Goal: Information Seeking & Learning: Learn about a topic

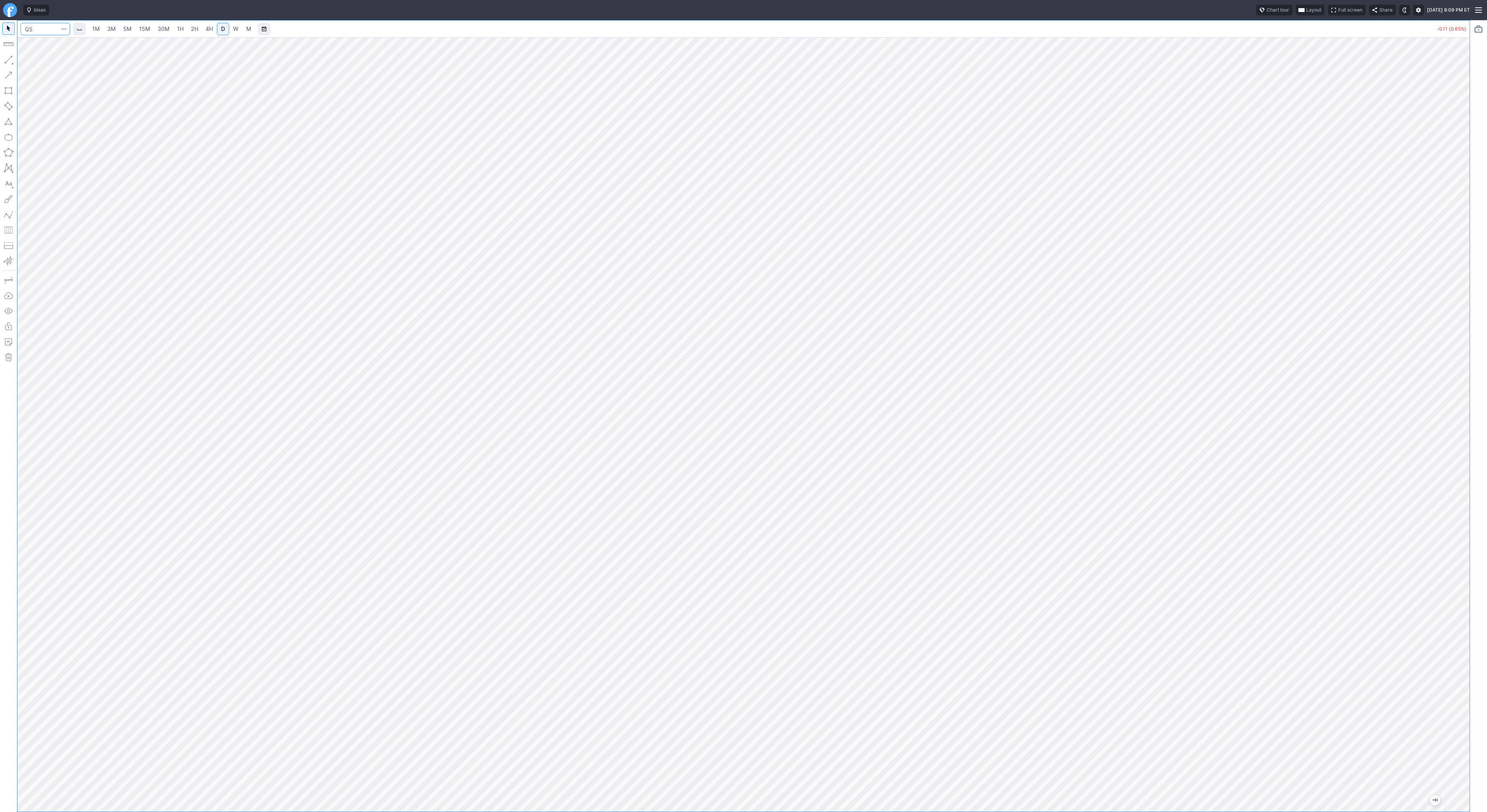
click at [34, 31] on input "Search" at bounding box center [44, 29] width 49 height 13
type input "gevo"
click at [113, 32] on span "3M" at bounding box center [111, 29] width 9 height 7
click at [215, 28] on link "4H" at bounding box center [209, 29] width 14 height 13
click at [223, 27] on span "D" at bounding box center [223, 29] width 4 height 7
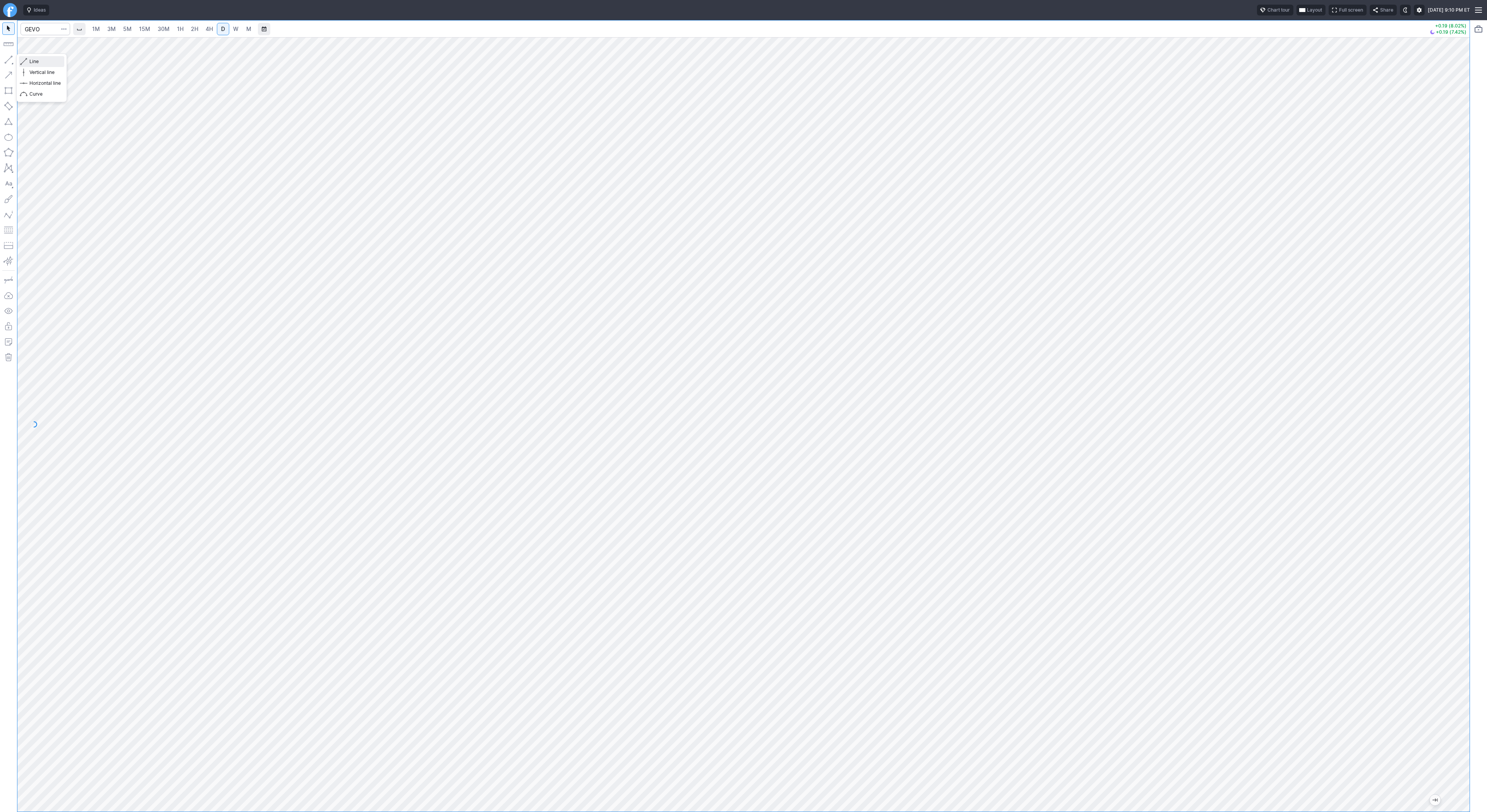
click at [23, 59] on span "button" at bounding box center [24, 61] width 5 height 11
drag, startPoint x: 32, startPoint y: 62, endPoint x: 49, endPoint y: 84, distance: 27.8
click at [32, 62] on span "Line" at bounding box center [45, 62] width 32 height 8
click at [4, 57] on button "button" at bounding box center [8, 59] width 13 height 13
click at [205, 30] on span "4H" at bounding box center [209, 29] width 8 height 7
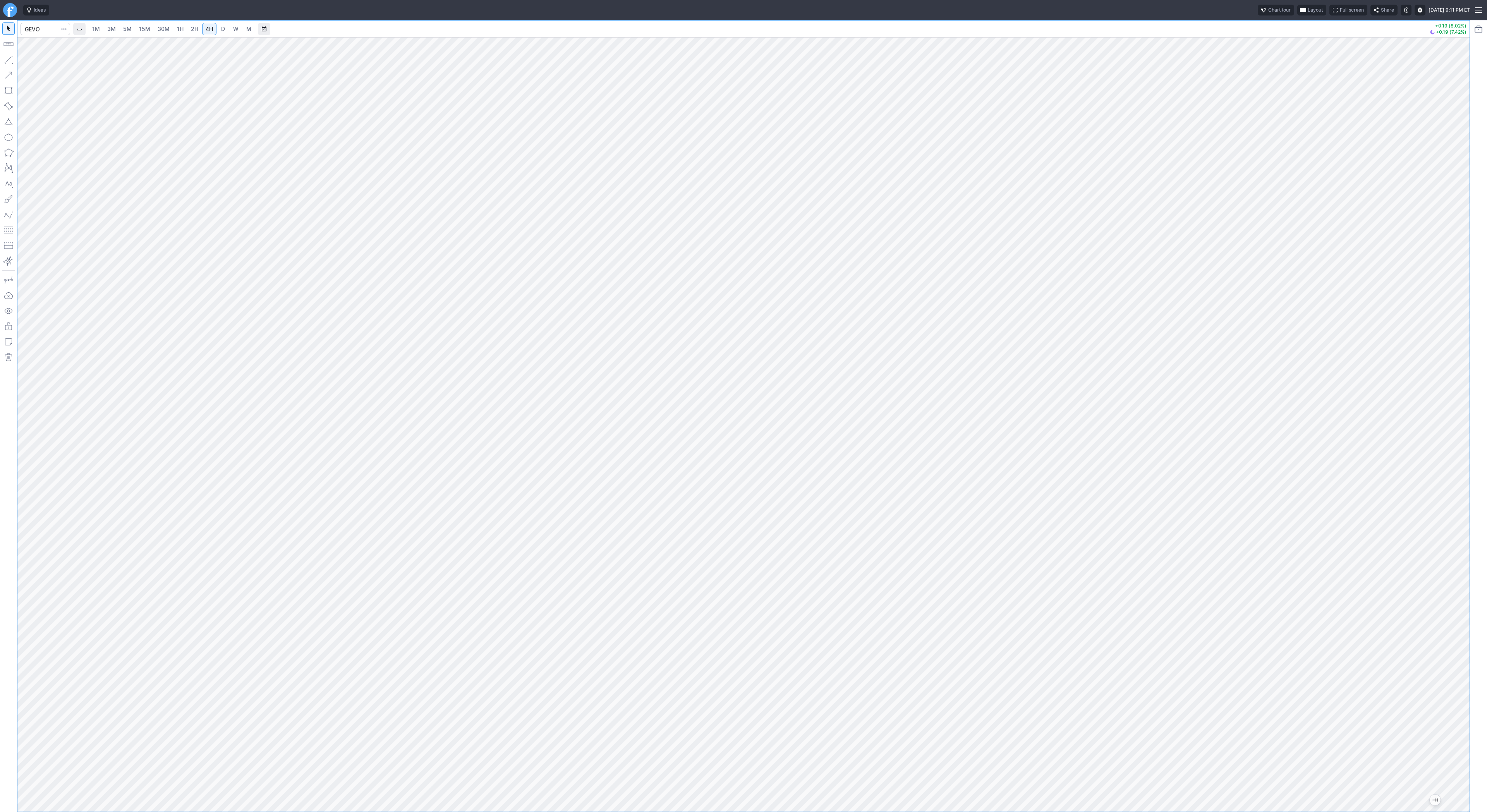
click at [1447, 569] on div at bounding box center [744, 424] width 1452 height 774
click at [14, 62] on button "button" at bounding box center [8, 59] width 13 height 13
click at [10, 56] on button "button" at bounding box center [8, 59] width 13 height 13
click at [36, 28] on input "Search" at bounding box center [44, 29] width 49 height 13
click at [41, 32] on input "Search" at bounding box center [44, 29] width 49 height 13
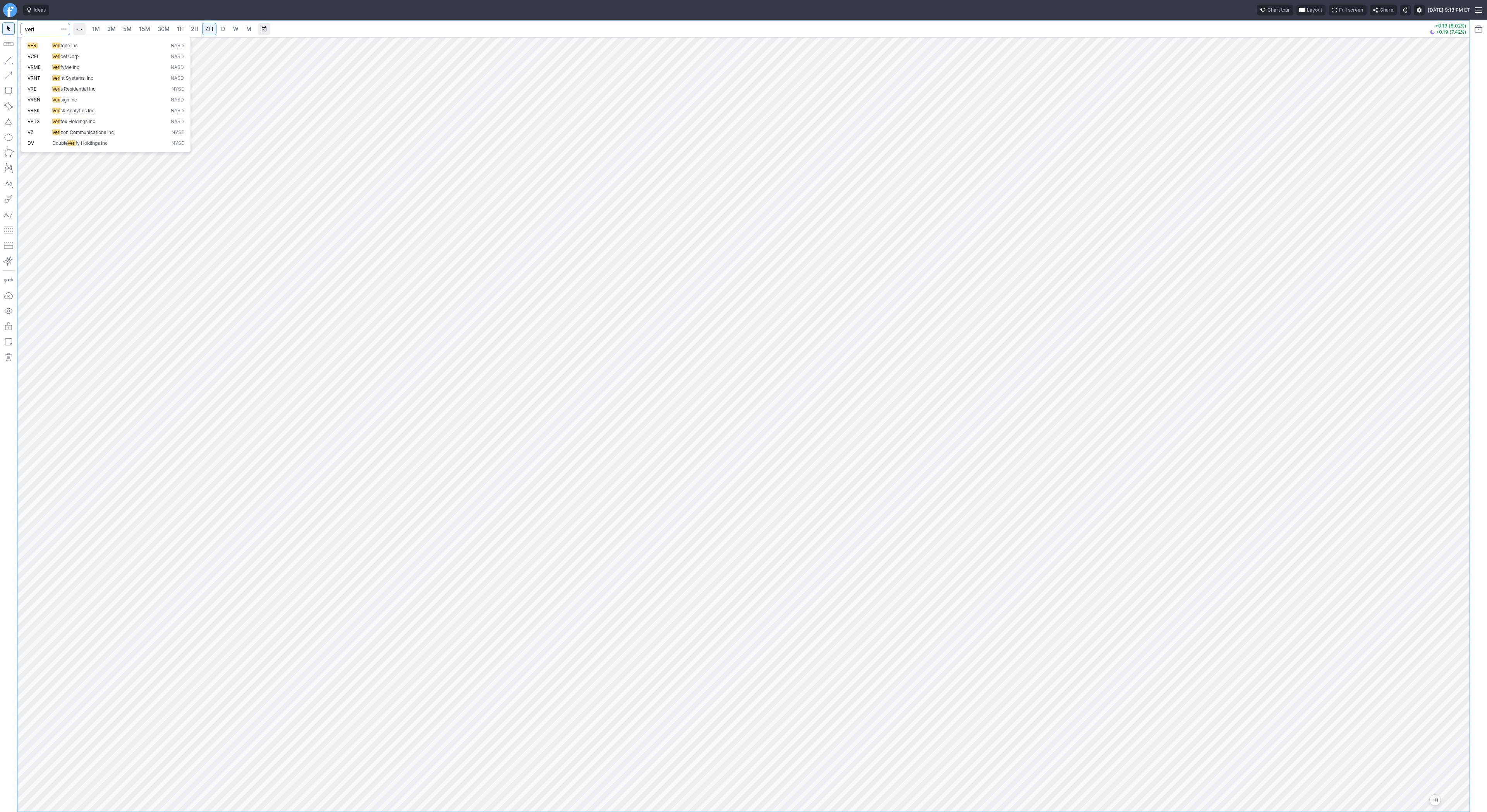
type input "veri"
click at [114, 30] on span "3M" at bounding box center [111, 29] width 9 height 7
click at [217, 28] on link "D" at bounding box center [223, 29] width 13 height 13
click at [10, 61] on button "button" at bounding box center [8, 59] width 13 height 13
click at [38, 64] on span "Line" at bounding box center [45, 62] width 32 height 8
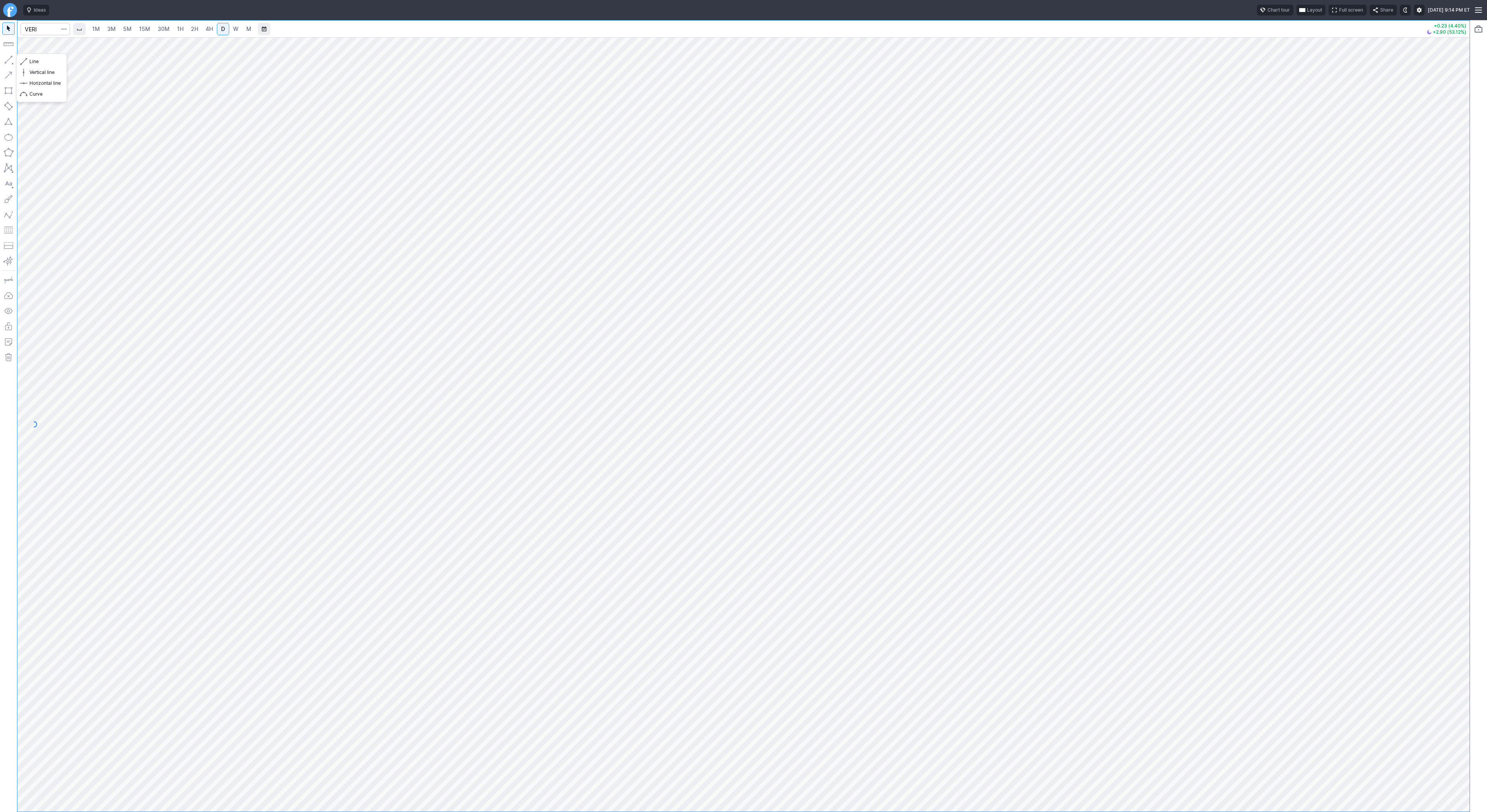
click at [8, 58] on button "button" at bounding box center [8, 59] width 13 height 13
click at [38, 63] on span "Line" at bounding box center [45, 62] width 32 height 8
drag, startPoint x: 41, startPoint y: 62, endPoint x: 57, endPoint y: 79, distance: 23.3
click at [41, 62] on span "Line" at bounding box center [45, 62] width 32 height 8
click at [45, 29] on input "Search" at bounding box center [44, 29] width 49 height 13
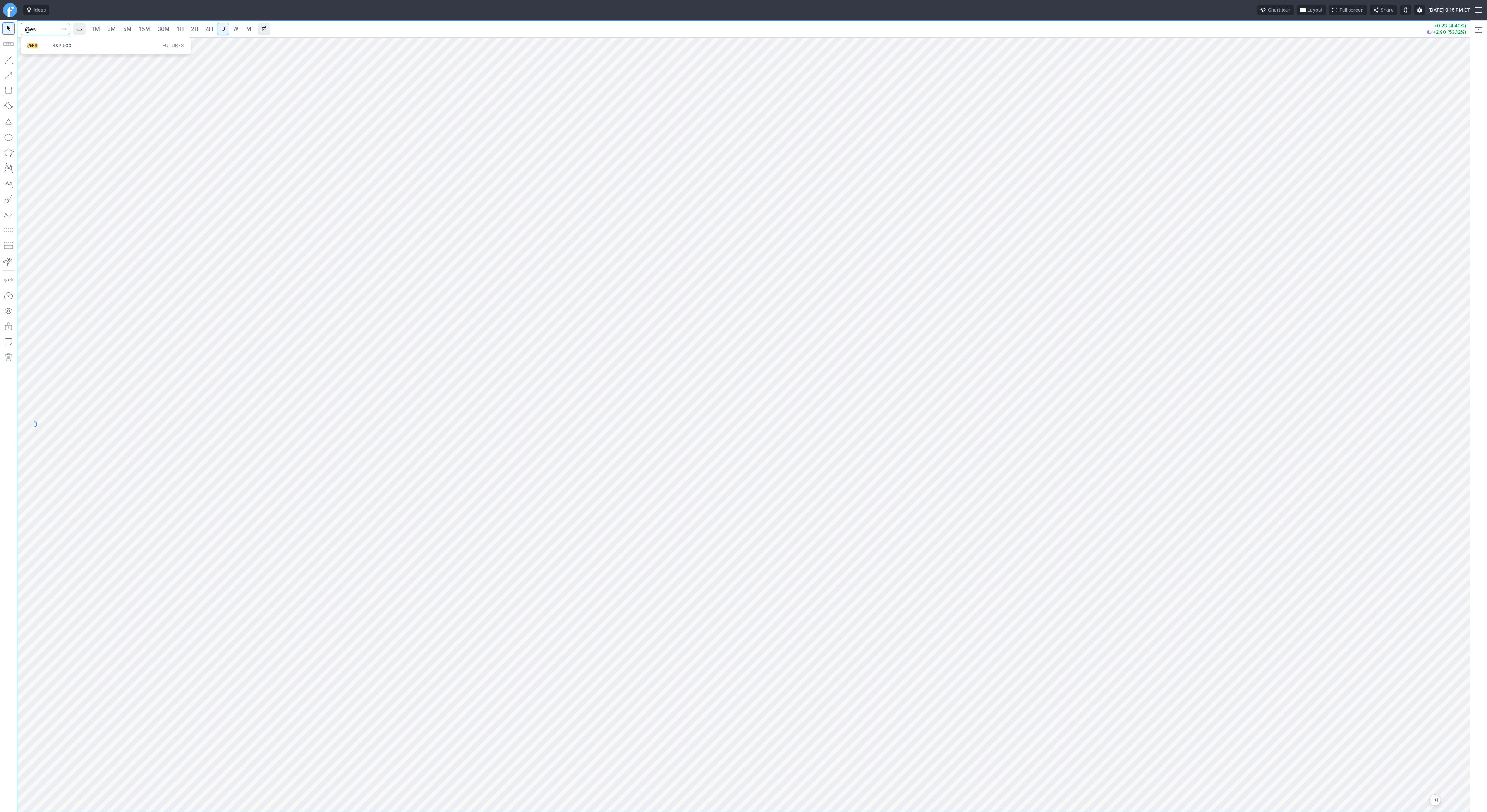
type input "@es"
click at [122, 29] on link "5M" at bounding box center [127, 29] width 15 height 13
click at [193, 28] on span "2H" at bounding box center [195, 29] width 8 height 7
click at [209, 26] on span "4H" at bounding box center [209, 29] width 8 height 7
click at [221, 26] on span "D" at bounding box center [223, 29] width 4 height 7
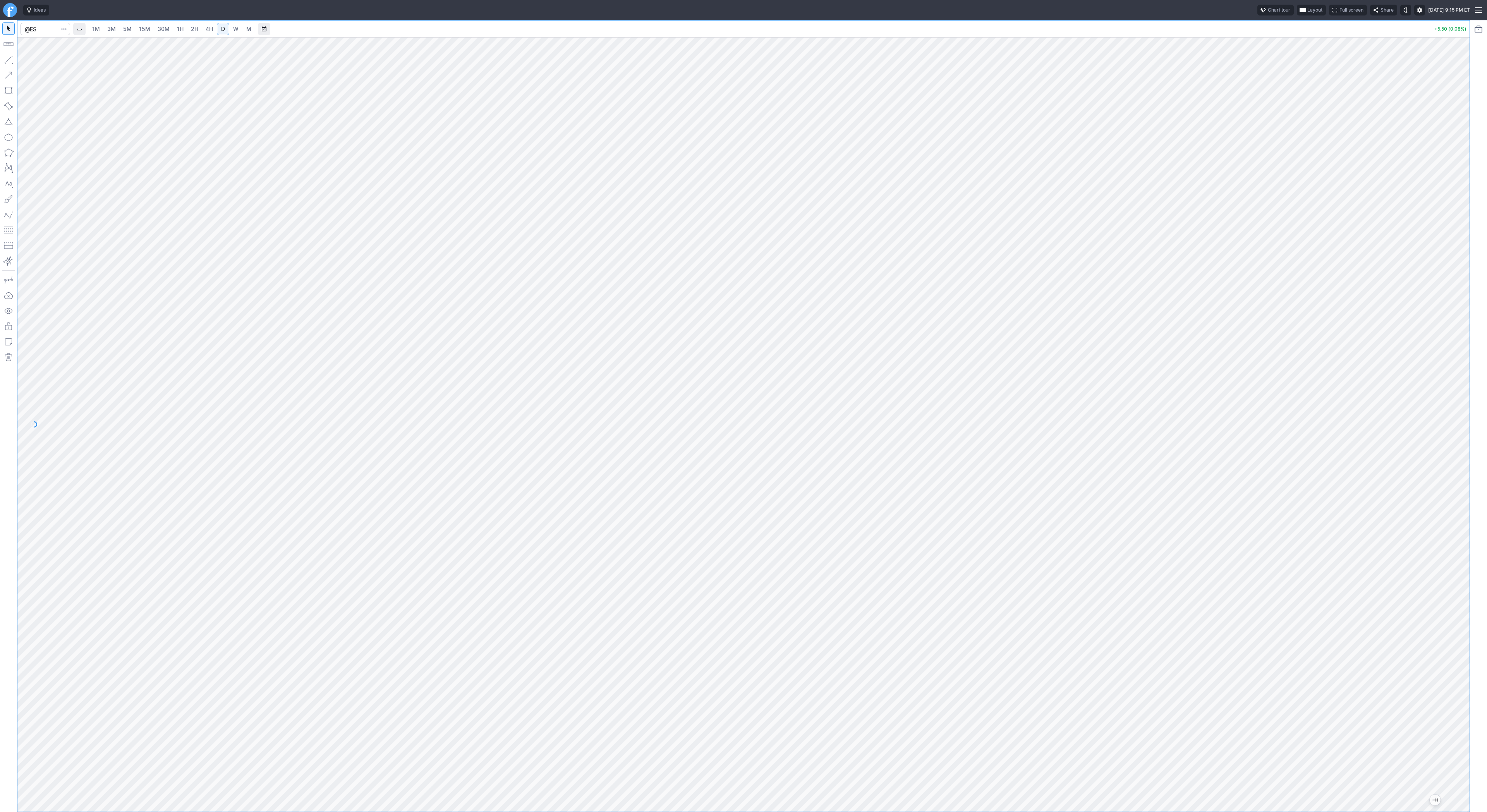
click at [213, 29] on link "4H" at bounding box center [209, 29] width 14 height 13
click at [37, 62] on span "Line" at bounding box center [45, 62] width 32 height 8
click at [31, 60] on span "Line" at bounding box center [45, 62] width 32 height 8
click at [43, 28] on input "Search" at bounding box center [44, 29] width 49 height 13
type input "amd"
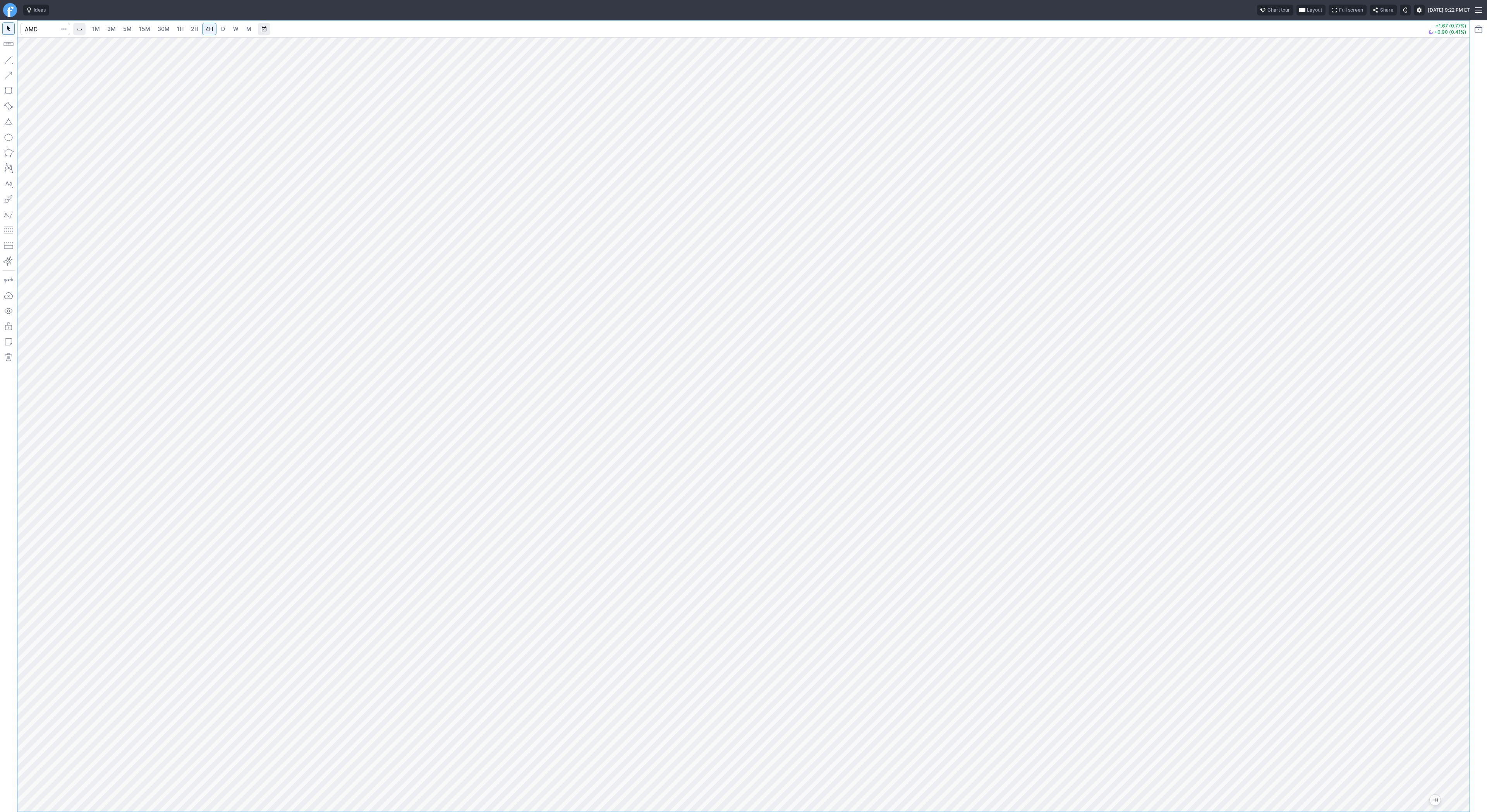
click at [223, 27] on span "D" at bounding box center [223, 29] width 4 height 7
drag, startPoint x: 35, startPoint y: 61, endPoint x: 47, endPoint y: 75, distance: 18.4
click at [35, 61] on span "Line" at bounding box center [45, 62] width 32 height 8
drag, startPoint x: 8, startPoint y: 57, endPoint x: 27, endPoint y: 78, distance: 28.3
click at [8, 57] on button "button" at bounding box center [8, 59] width 13 height 13
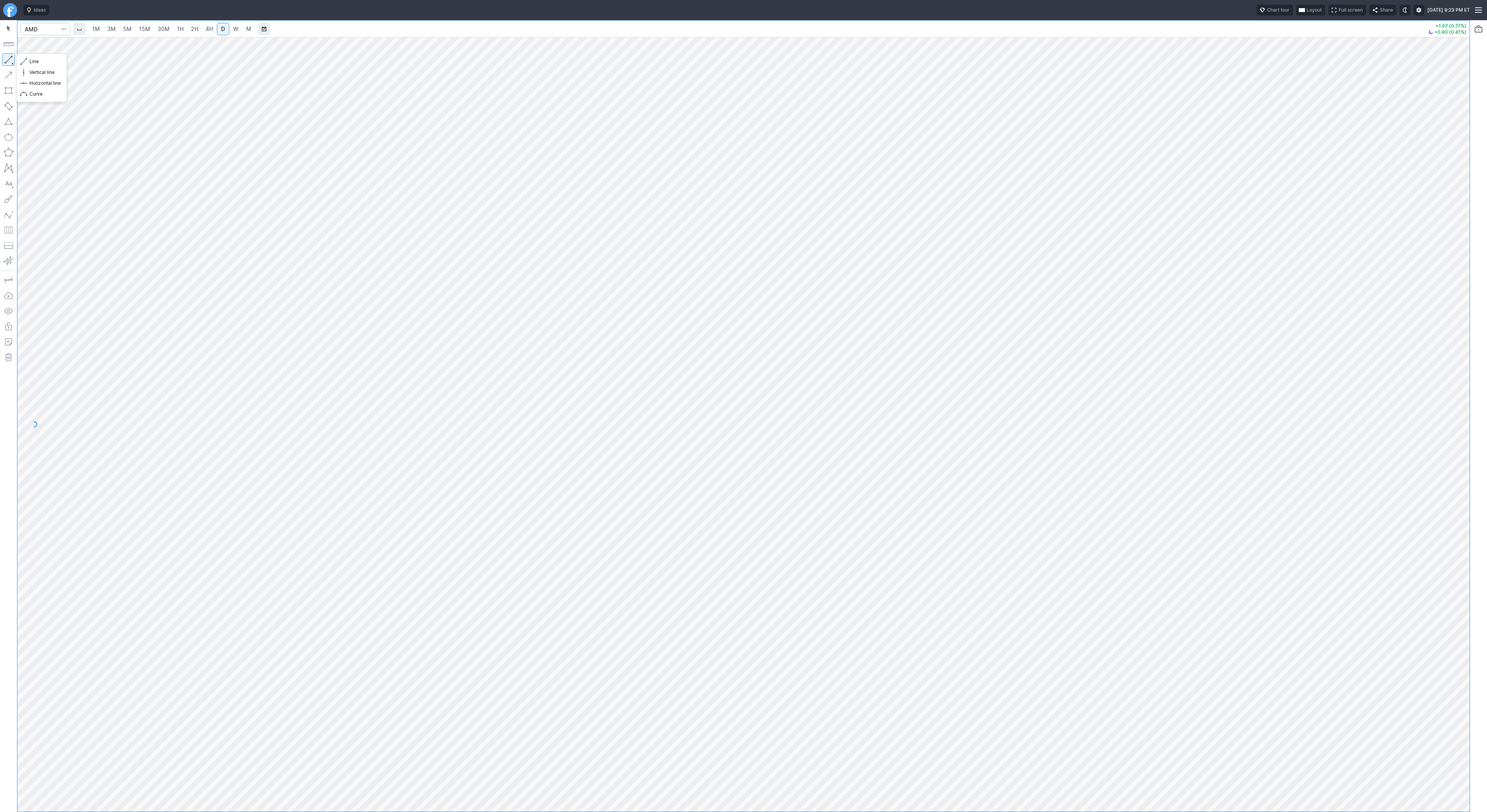
click at [11, 61] on button "button" at bounding box center [8, 59] width 13 height 13
click at [14, 59] on button "button" at bounding box center [8, 59] width 13 height 13
click at [10, 57] on button "button" at bounding box center [8, 59] width 13 height 13
click at [34, 62] on span "Line" at bounding box center [45, 62] width 32 height 8
click at [32, 28] on input "Search" at bounding box center [44, 29] width 49 height 13
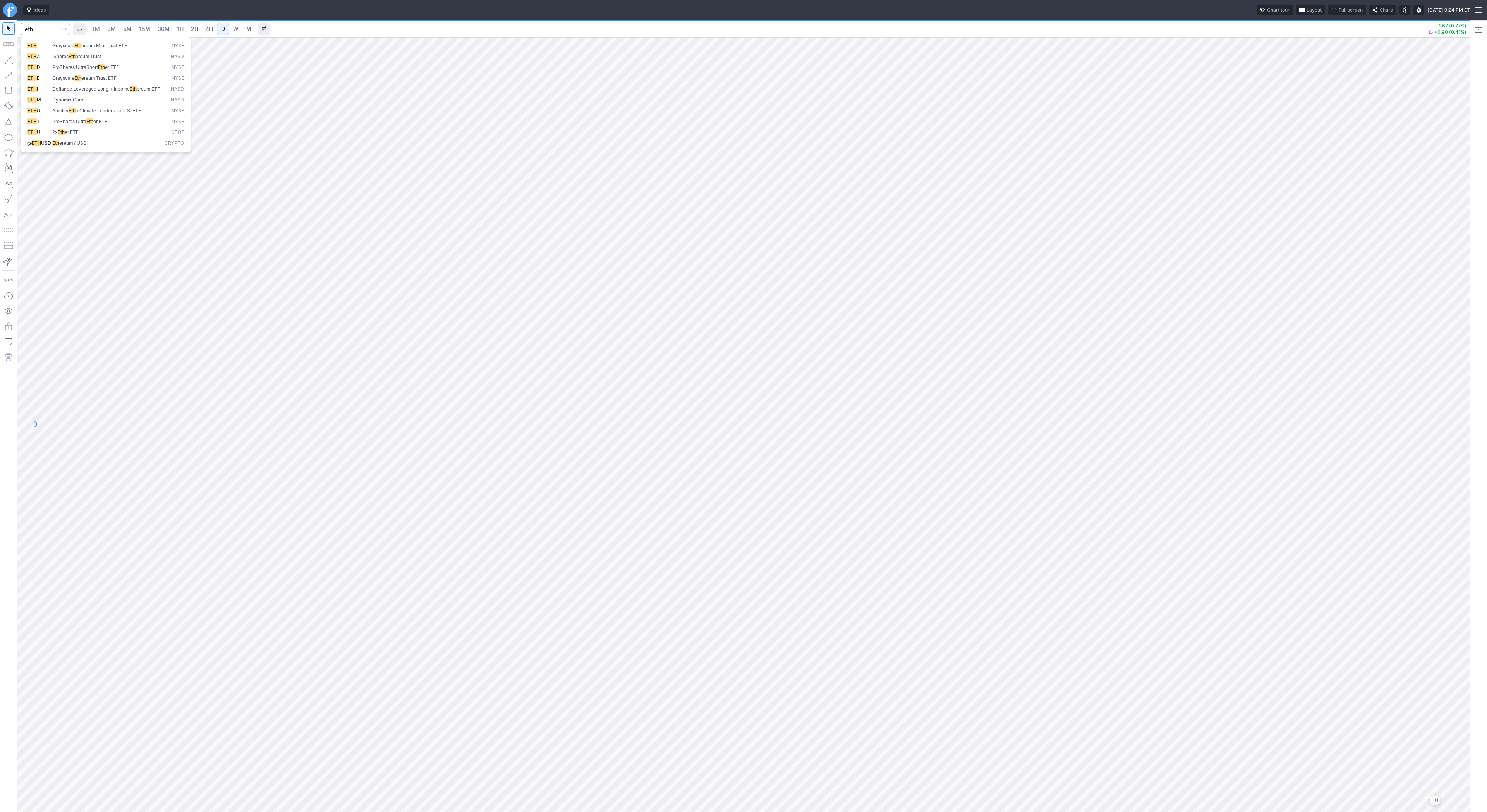
type input "eth"
click at [74, 146] on span "ereum / USD" at bounding box center [72, 143] width 28 height 6
click at [112, 26] on span "3M" at bounding box center [111, 29] width 9 height 7
click at [157, 30] on span "30M" at bounding box center [163, 29] width 12 height 7
click at [187, 29] on link "2H" at bounding box center [194, 29] width 14 height 13
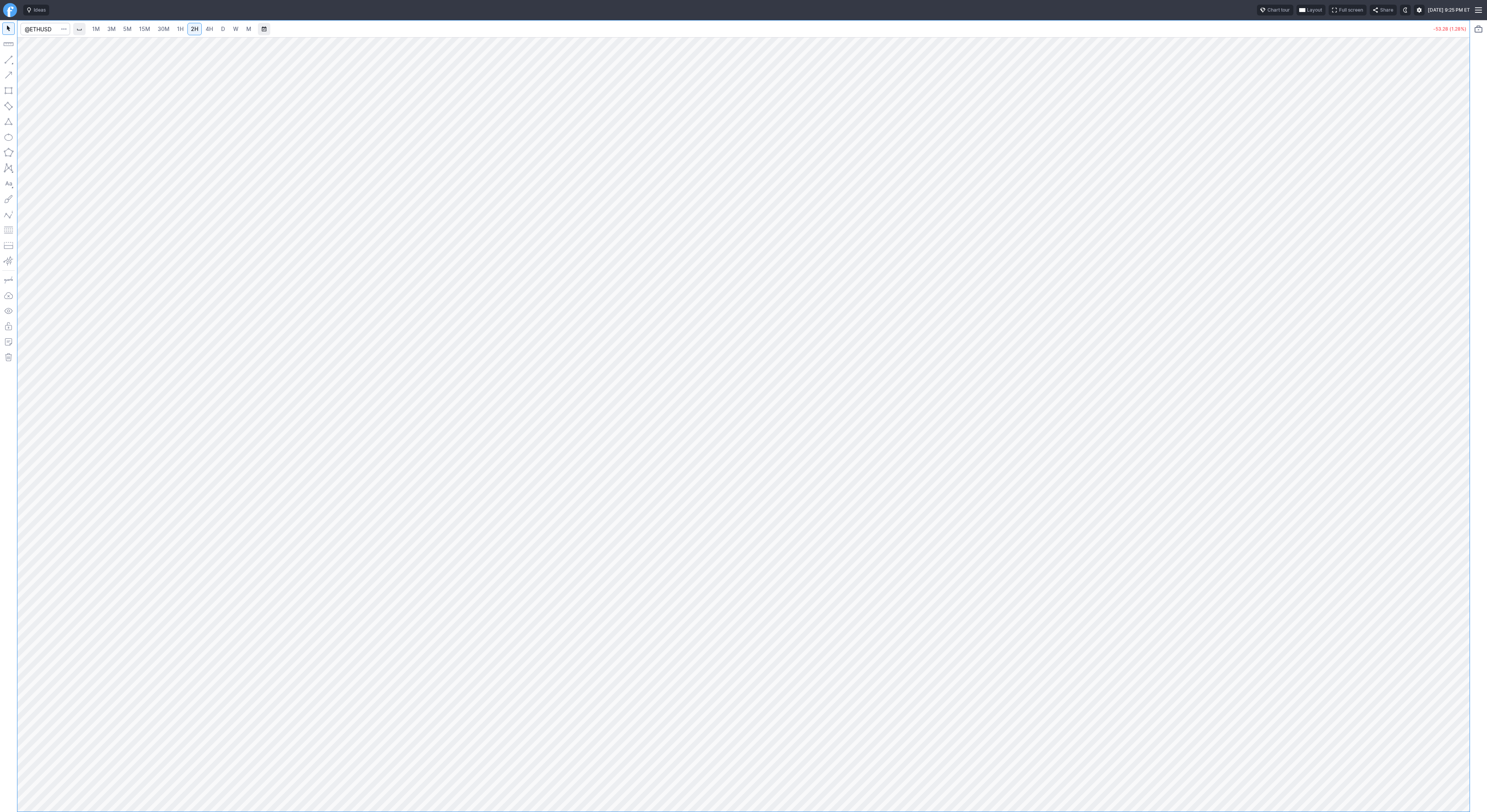
click at [211, 32] on span "4H" at bounding box center [209, 29] width 8 height 7
click at [223, 33] on link "D" at bounding box center [223, 29] width 13 height 13
